Goal: Task Accomplishment & Management: Complete application form

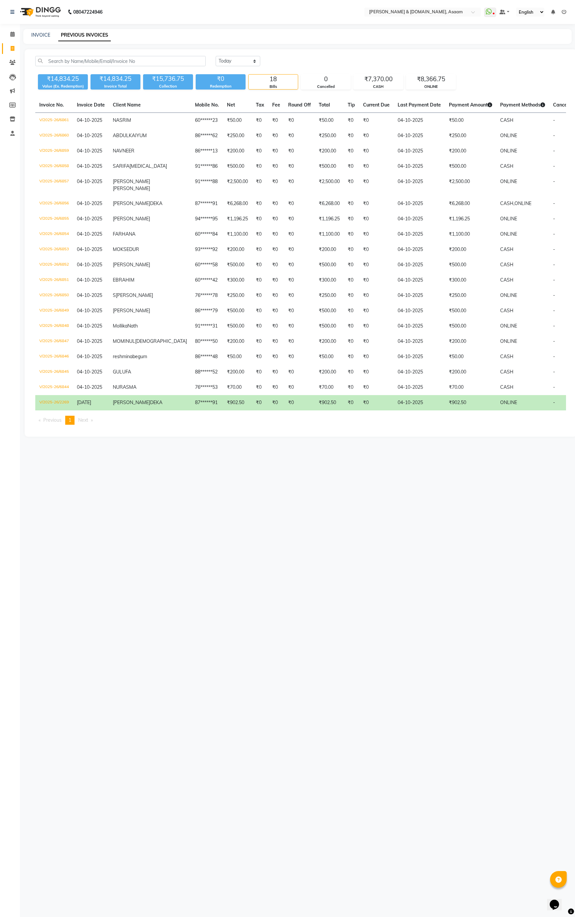
click at [48, 30] on div "INVOICE PREVIOUS INVOICES" at bounding box center [297, 36] width 548 height 15
click at [46, 33] on link "INVOICE" at bounding box center [40, 35] width 19 height 6
select select "4608"
select select "service"
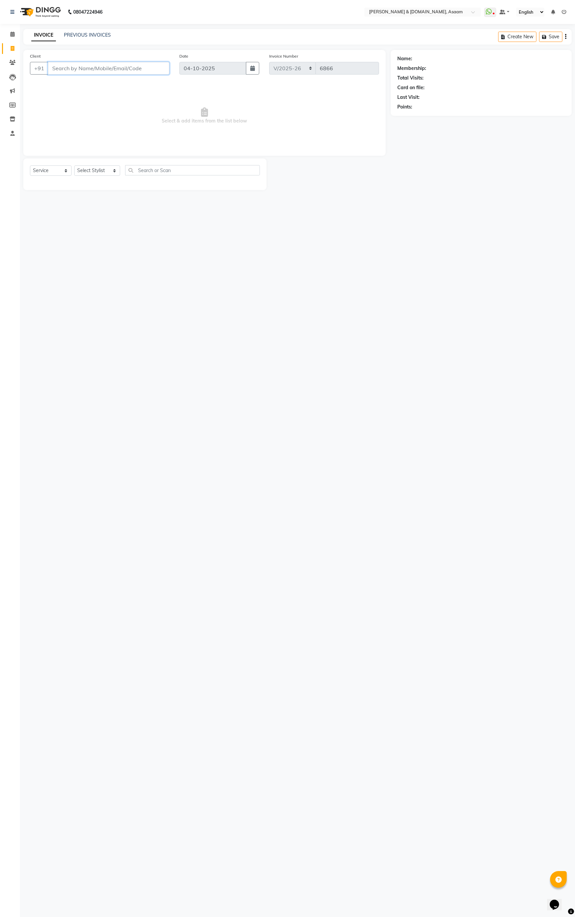
click at [80, 70] on input "Client" at bounding box center [108, 68] width 121 height 13
type input "9394069134"
click at [149, 69] on span "Add Client" at bounding box center [152, 68] width 26 height 7
click at [177, 368] on input "text" at bounding box center [192, 369] width 54 height 10
type input "a"
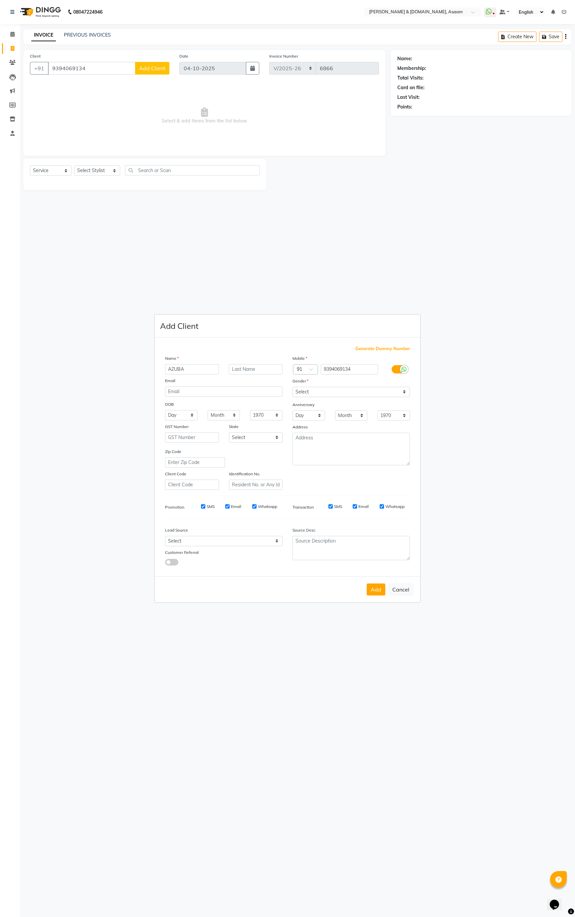
type input "AZUBA"
click at [333, 389] on select "Select [DEMOGRAPHIC_DATA] [DEMOGRAPHIC_DATA] Other Prefer Not To Say" at bounding box center [350, 392] width 117 height 10
select select "[DEMOGRAPHIC_DATA]"
click at [292, 387] on select "Select [DEMOGRAPHIC_DATA] [DEMOGRAPHIC_DATA] Other Prefer Not To Say" at bounding box center [350, 392] width 117 height 10
click at [377, 594] on button "Add" at bounding box center [376, 589] width 19 height 12
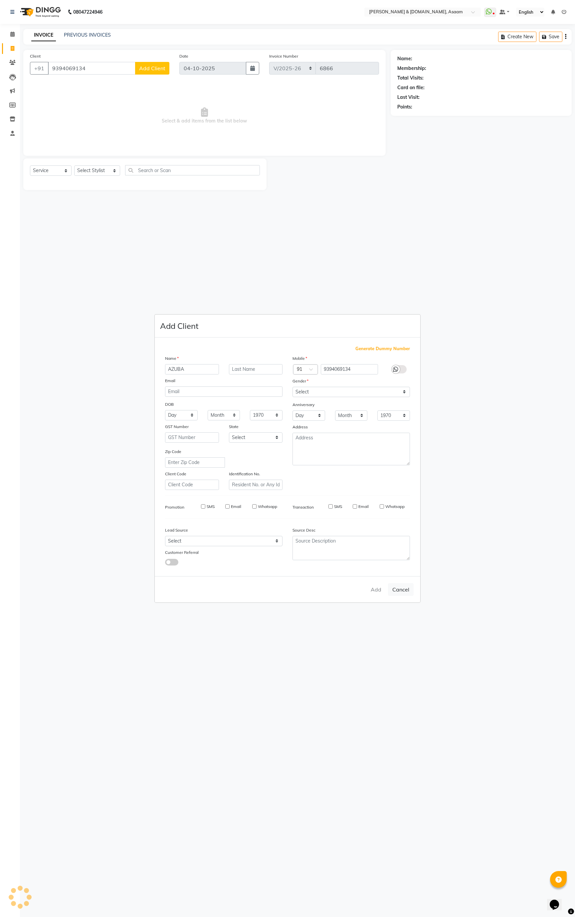
type input "93******34"
select select
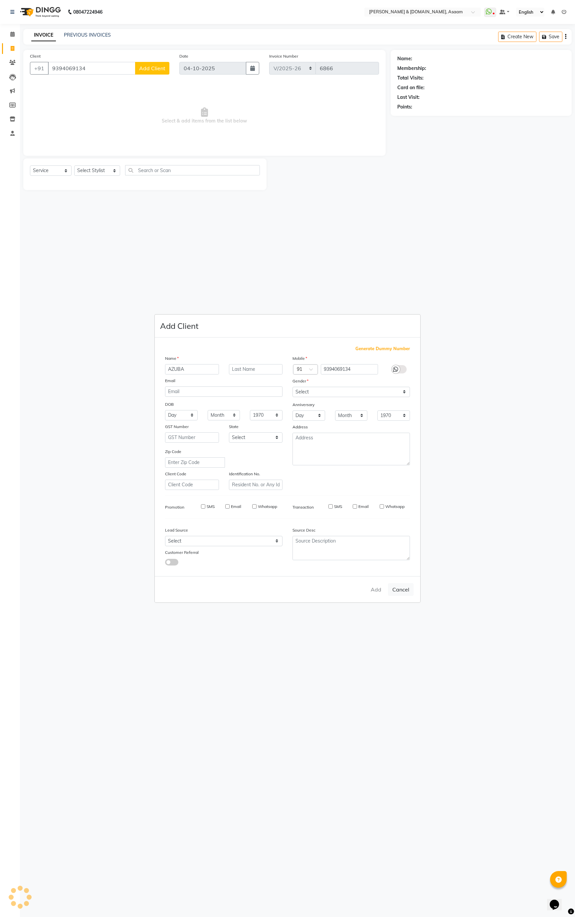
select select
checkbox input "false"
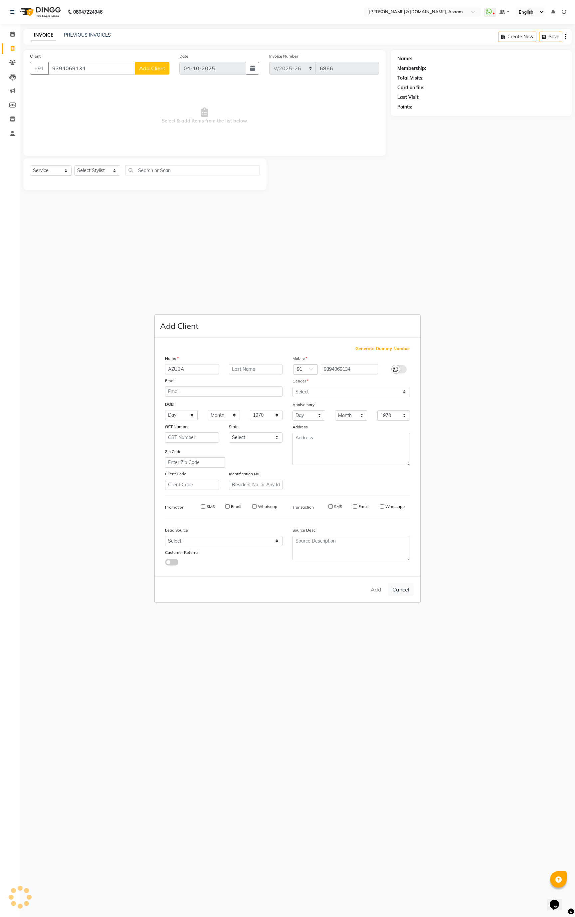
checkbox input "false"
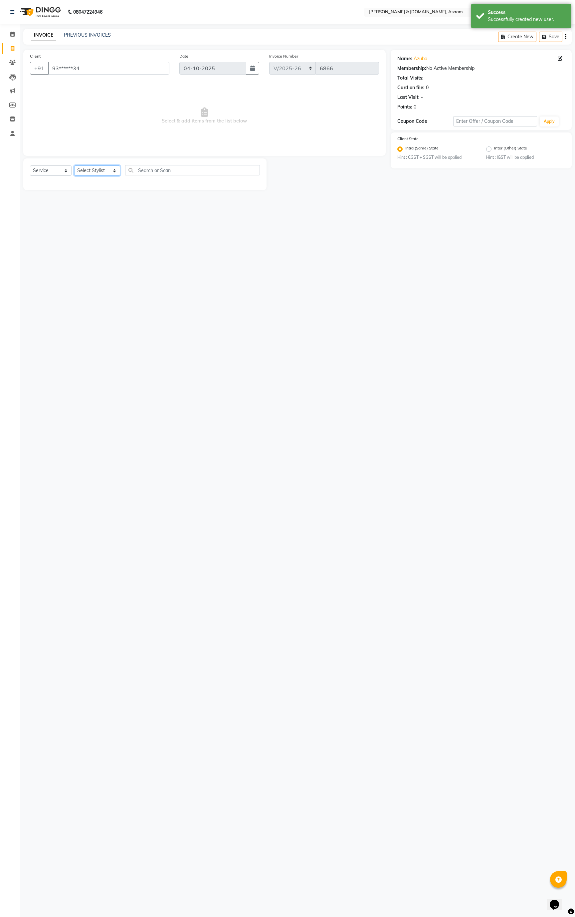
click at [83, 171] on select "Select Stylist AKASH AKIB [PERSON_NAME] fornt desk [PERSON_NAME] PARLOUR [PERSO…" at bounding box center [97, 170] width 46 height 10
select select "86729"
click at [74, 166] on select "Select Stylist AKASH AKIB [PERSON_NAME] fornt desk [PERSON_NAME] PARLOUR [PERSO…" at bounding box center [97, 170] width 46 height 10
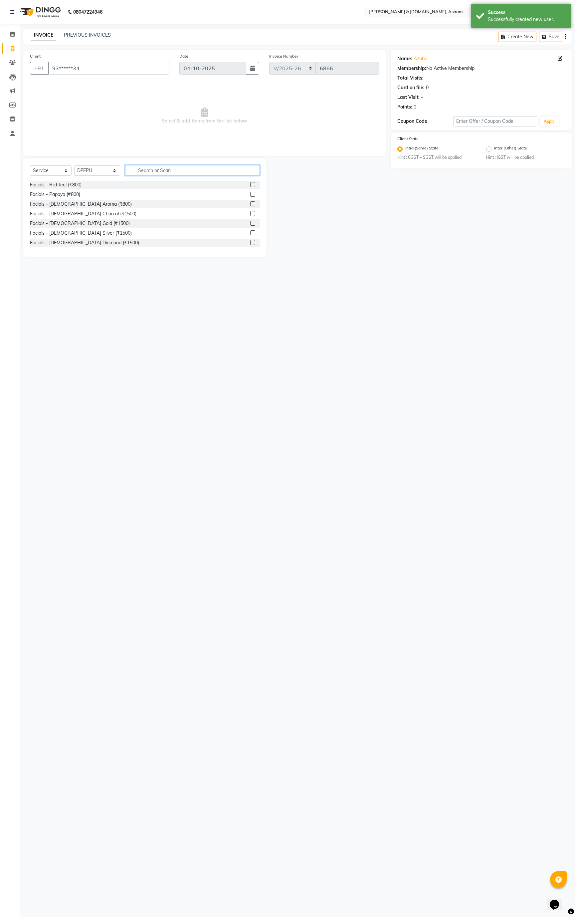
click at [152, 171] on input "text" at bounding box center [192, 170] width 135 height 10
type input "D"
type input "THR"
click at [62, 187] on div "Normal threading (₹50)" at bounding box center [54, 184] width 49 height 7
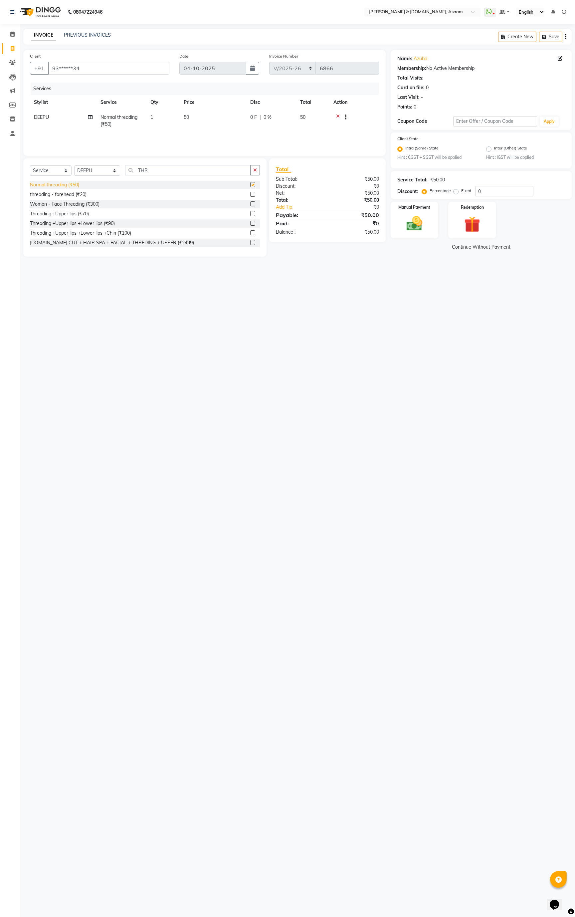
checkbox input "false"
click at [409, 226] on img at bounding box center [414, 223] width 27 height 19
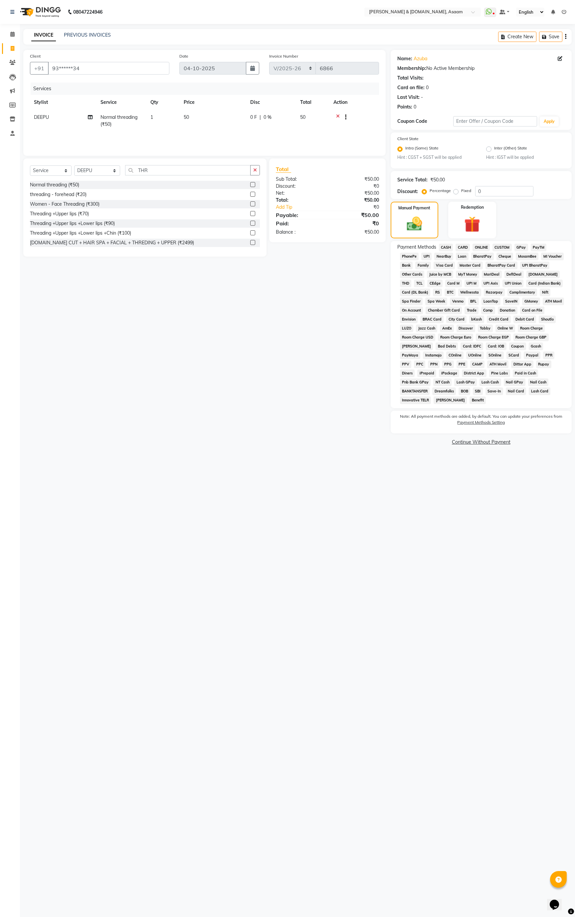
click at [481, 249] on span "ONLINE" at bounding box center [480, 248] width 17 height 8
click at [503, 440] on button "Add Payment" at bounding box center [510, 435] width 108 height 10
click at [475, 480] on button "Checkout" at bounding box center [481, 479] width 181 height 10
